Goal: Navigation & Orientation: Find specific page/section

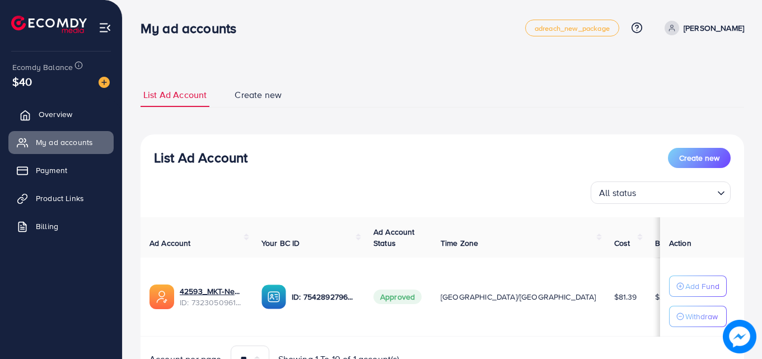
click at [78, 111] on link "Overview" at bounding box center [60, 114] width 105 height 22
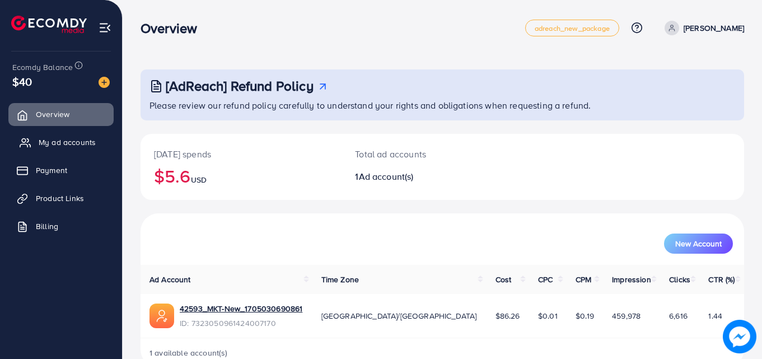
click at [94, 136] on link "My ad accounts" at bounding box center [60, 142] width 105 height 22
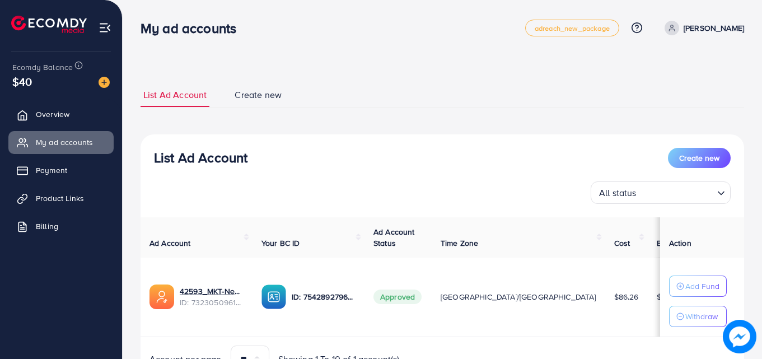
scroll to position [58, 0]
